Goal: Task Accomplishment & Management: Manage account settings

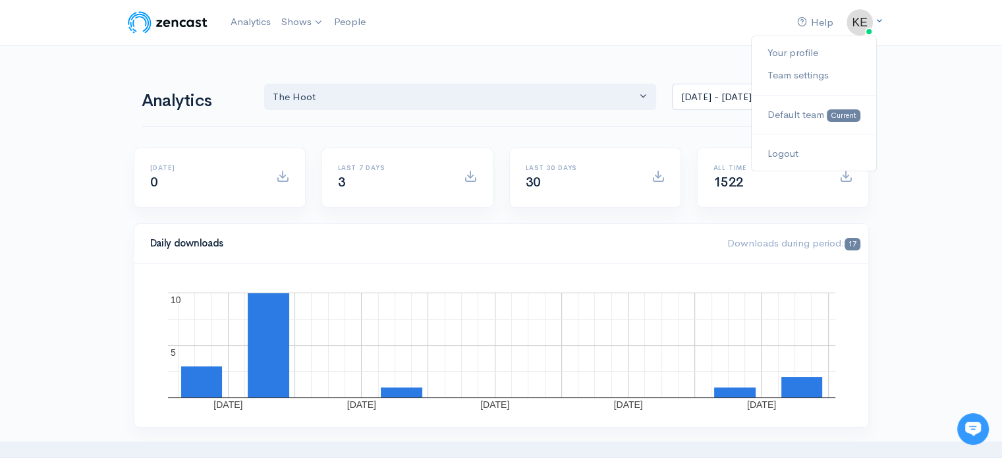
click at [879, 21] on icon at bounding box center [879, 20] width 9 height 9
click at [822, 49] on link "Your profile" at bounding box center [814, 52] width 124 height 23
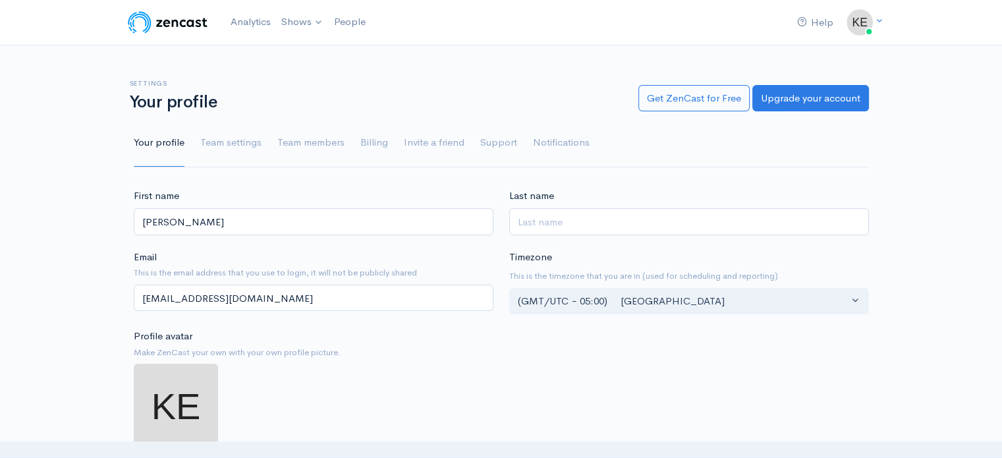
click at [356, 136] on ul "Your profile Team settings Team members Billing Invite a friend Support Notific…" at bounding box center [501, 142] width 735 height 47
click at [368, 144] on link "Billing" at bounding box center [374, 142] width 28 height 47
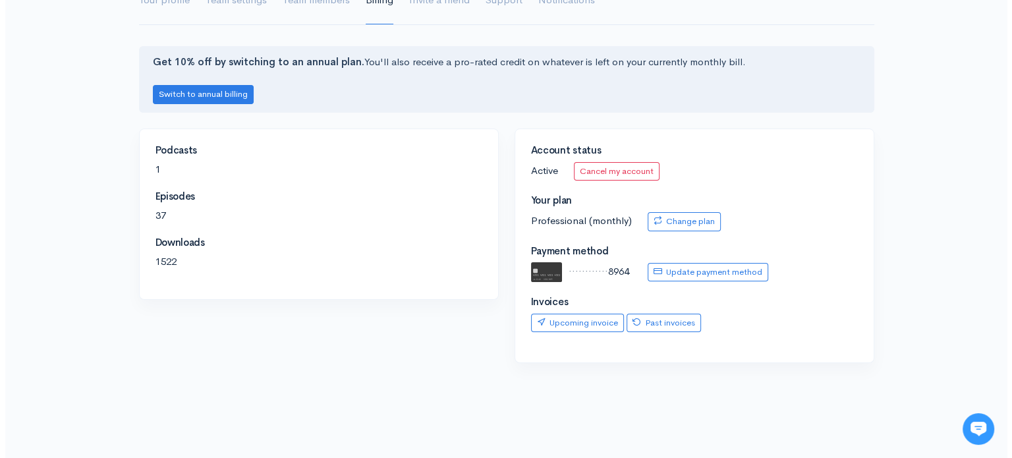
scroll to position [147, 0]
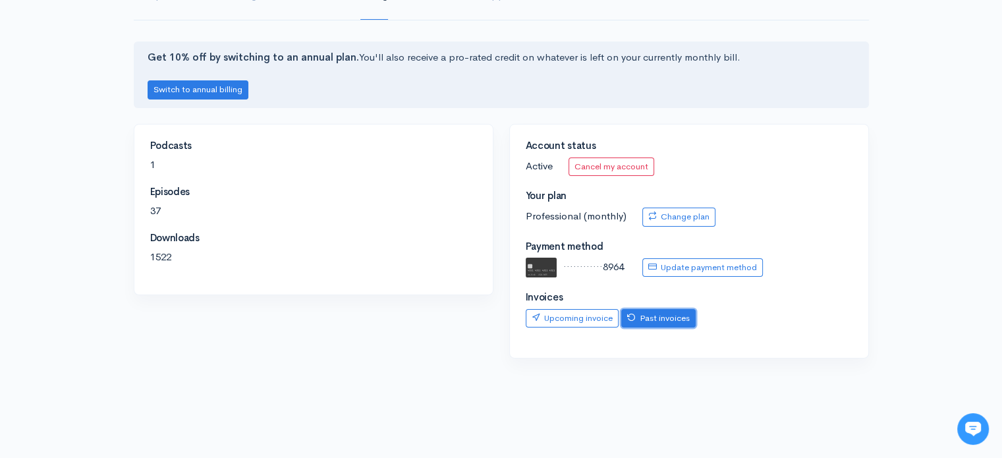
click at [672, 312] on link "Past invoices" at bounding box center [658, 318] width 74 height 19
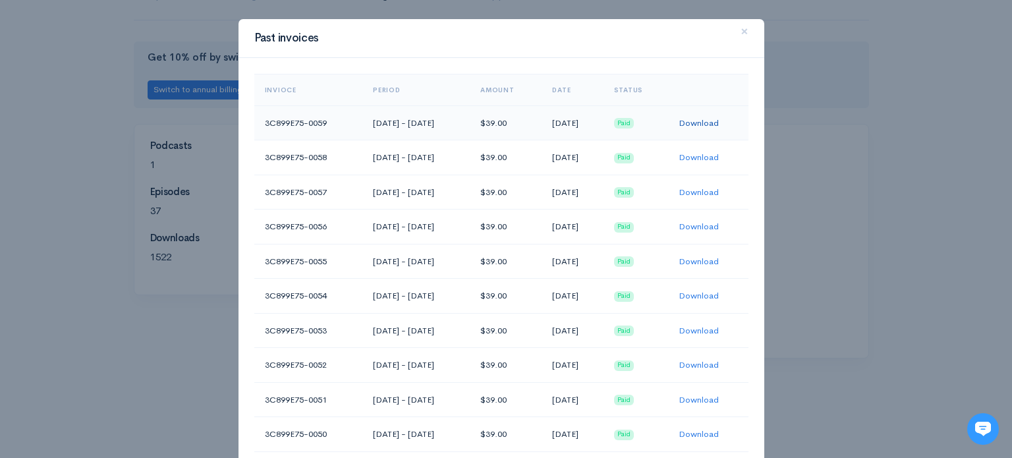
click at [701, 124] on link "Download" at bounding box center [698, 122] width 40 height 11
